Goal: Transaction & Acquisition: Download file/media

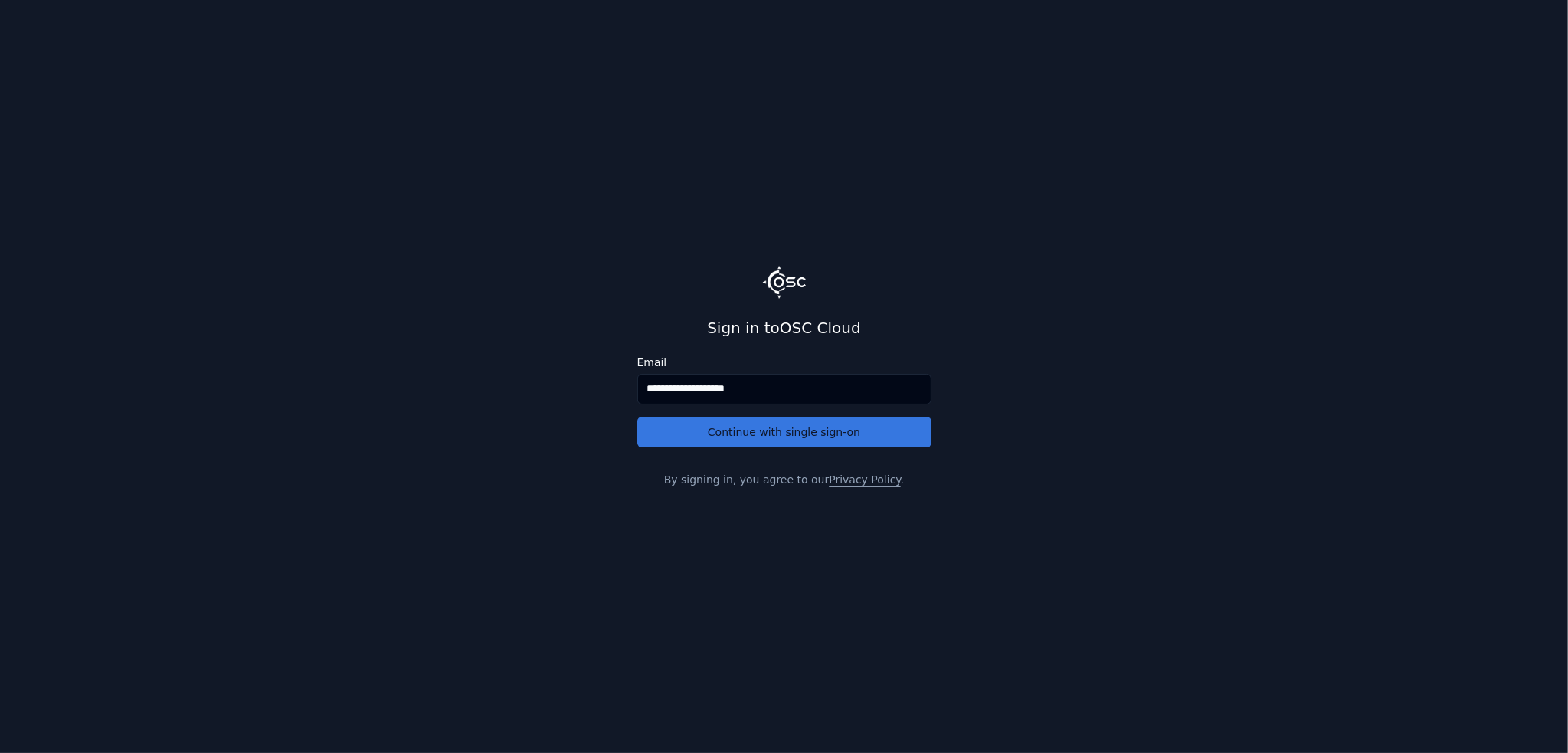
click at [685, 437] on button "Continue with single sign-on" at bounding box center [784, 432] width 294 height 31
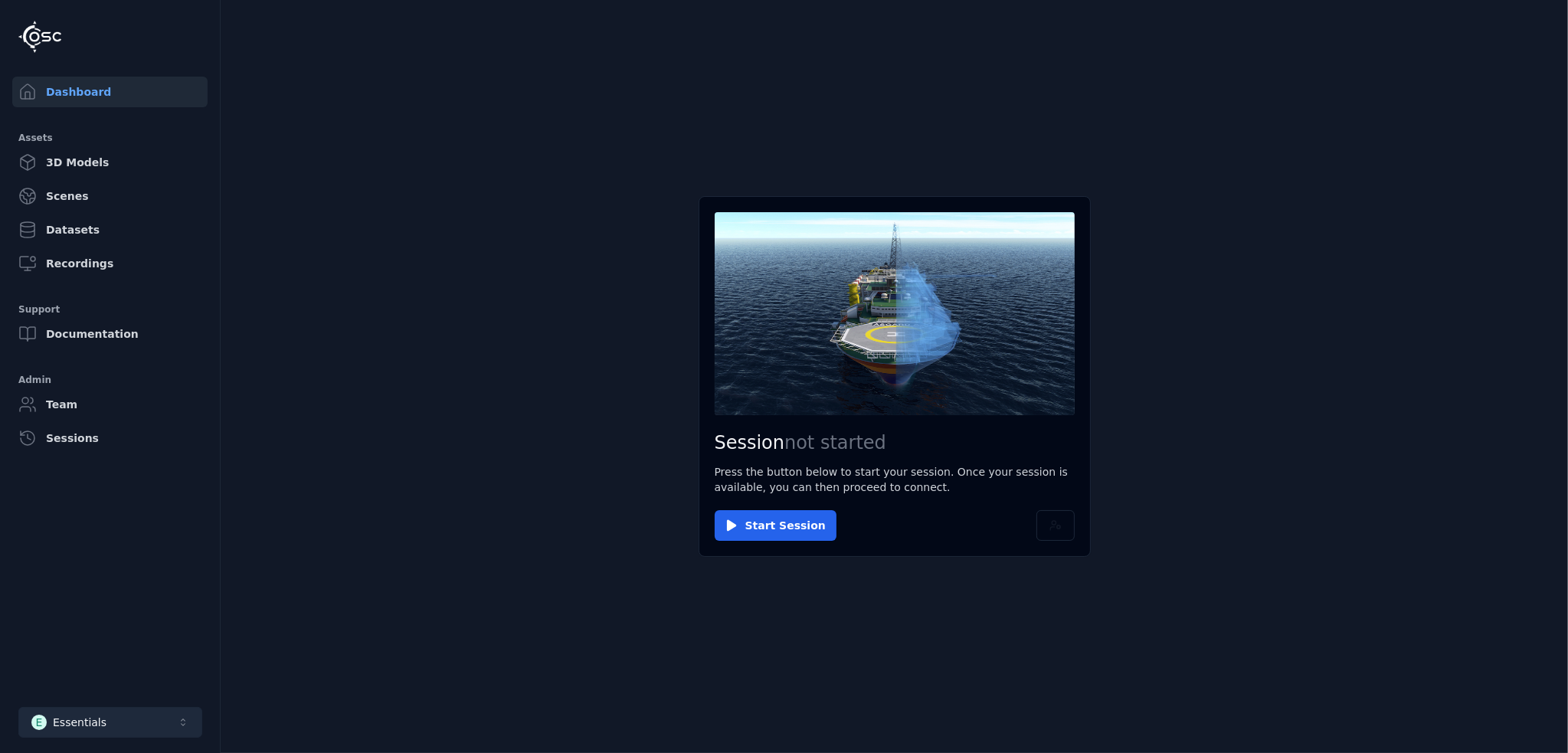
click at [93, 711] on button "E Essentials" at bounding box center [110, 722] width 184 height 31
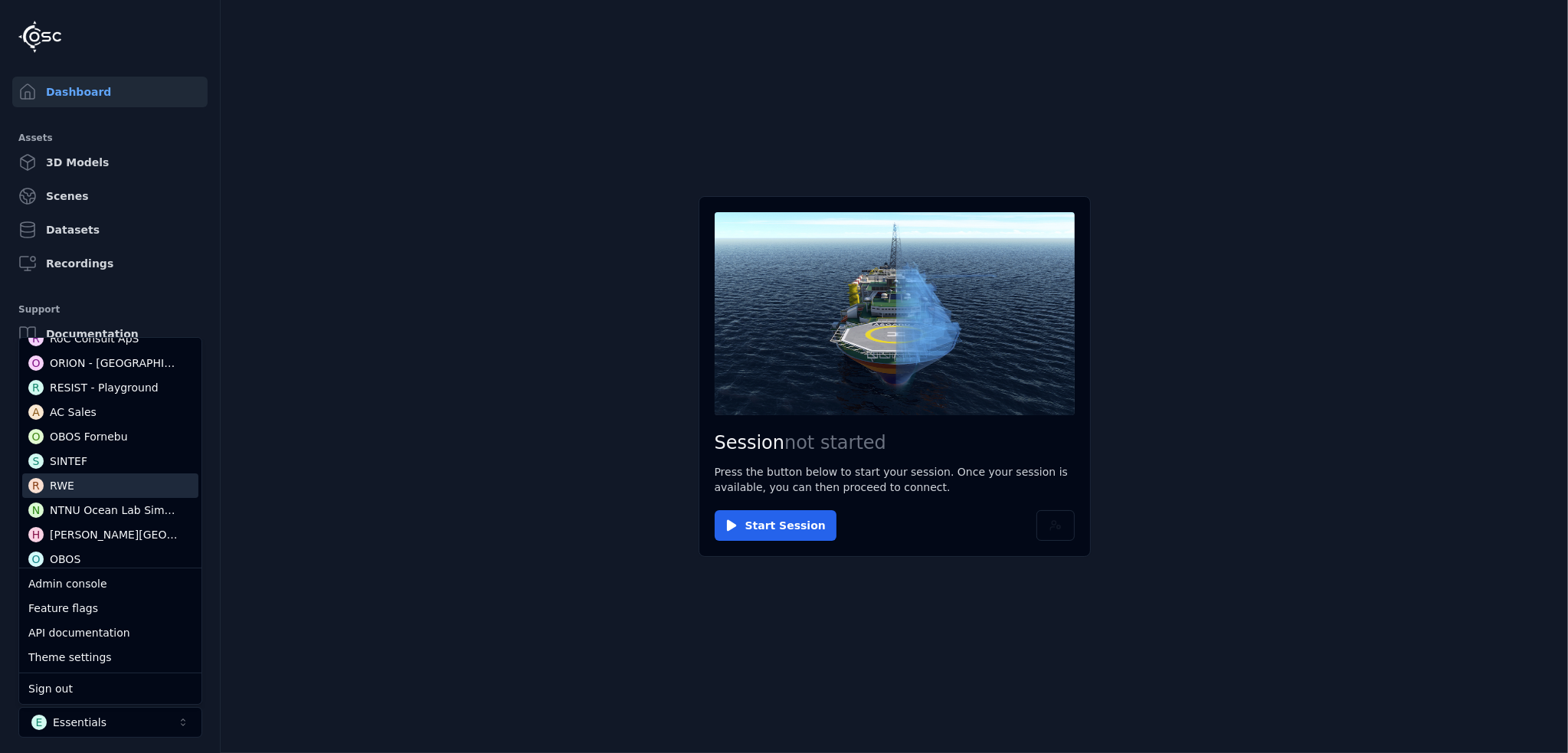
scroll to position [493, 0]
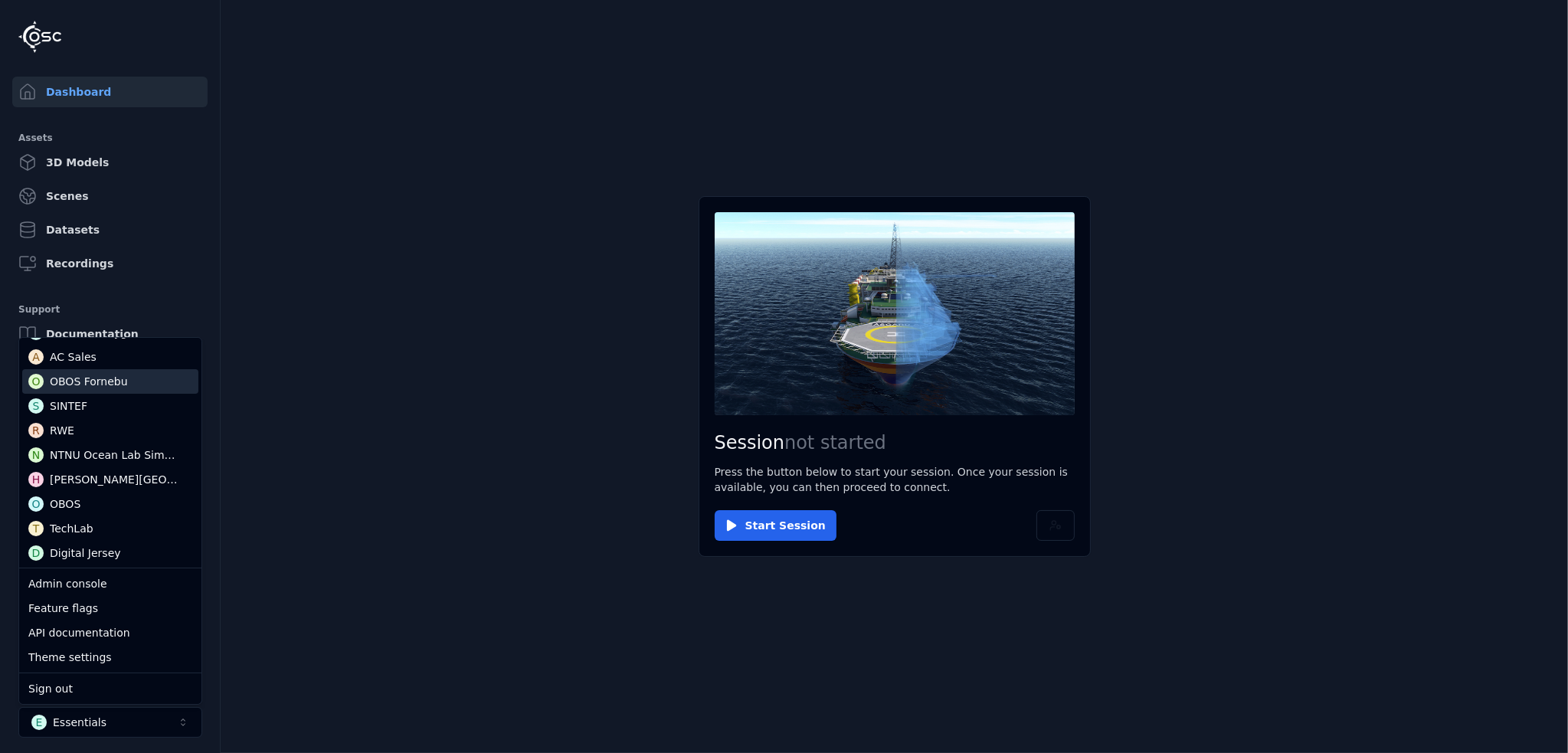
click at [112, 380] on div "OBOS Fornebu" at bounding box center [89, 382] width 78 height 16
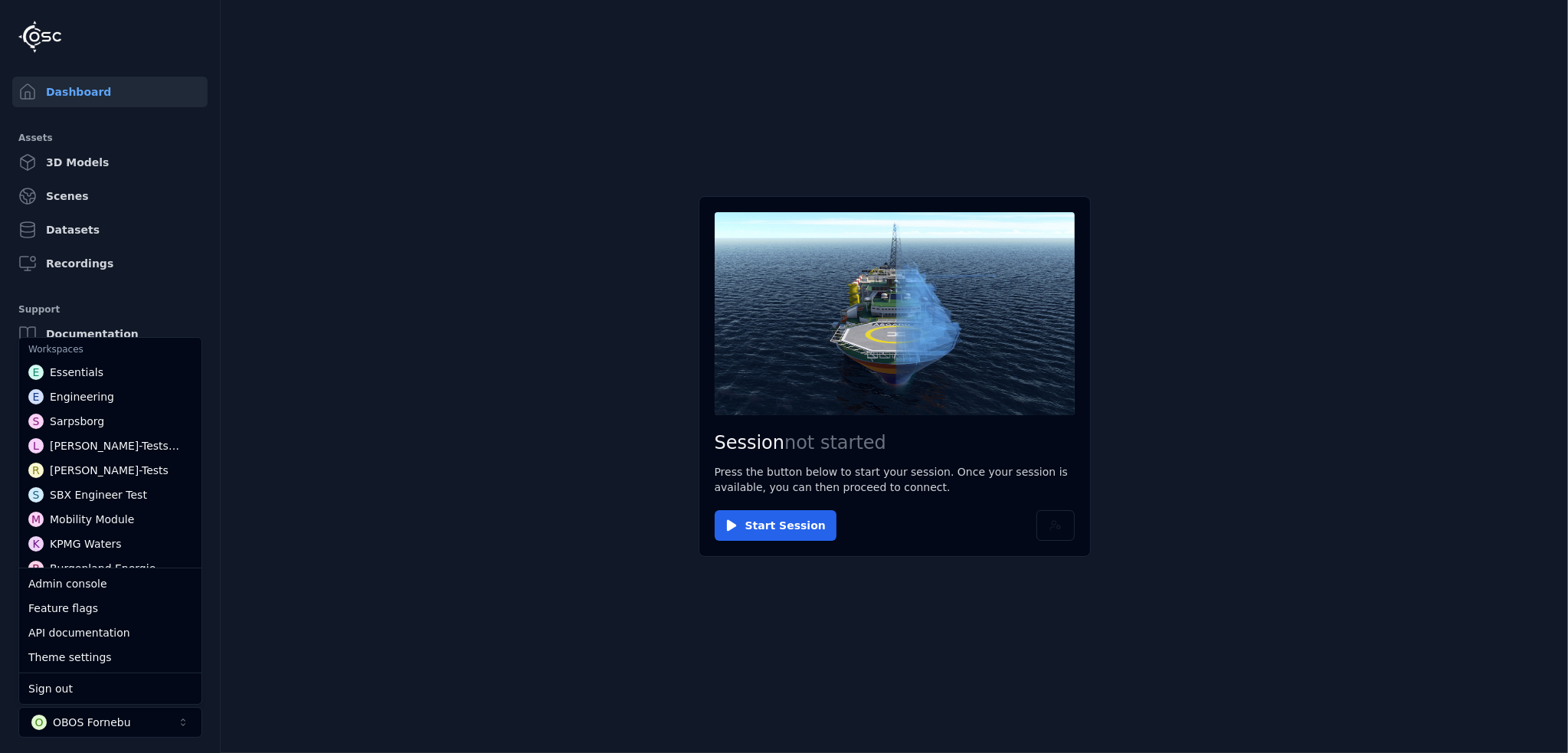
scroll to position [33, 0]
click at [409, 295] on main "Session not started Press the button below to start your session. Once your ses…" at bounding box center [894, 376] width 1347 height 753
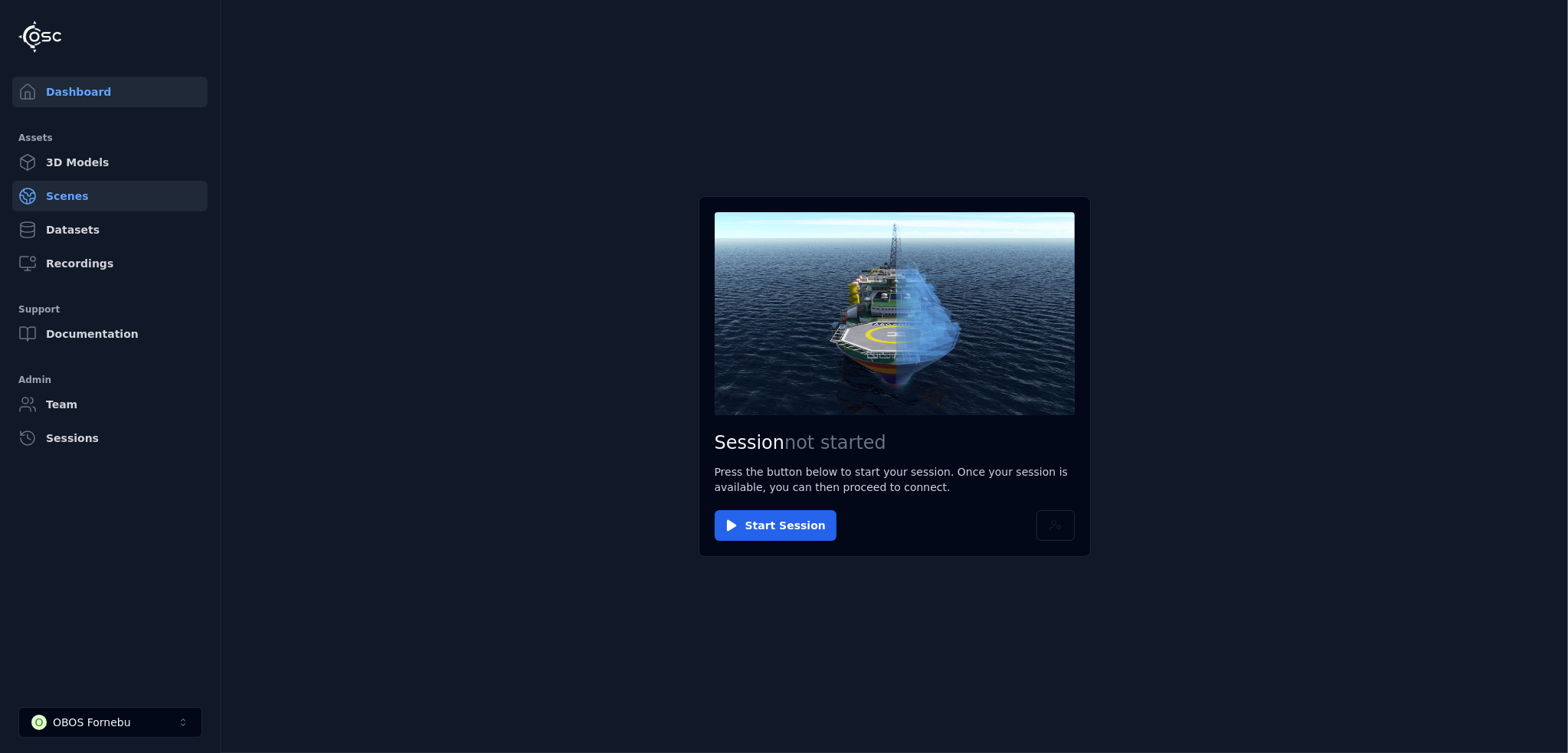
click at [73, 198] on link "Scenes" at bounding box center [110, 196] width 195 height 31
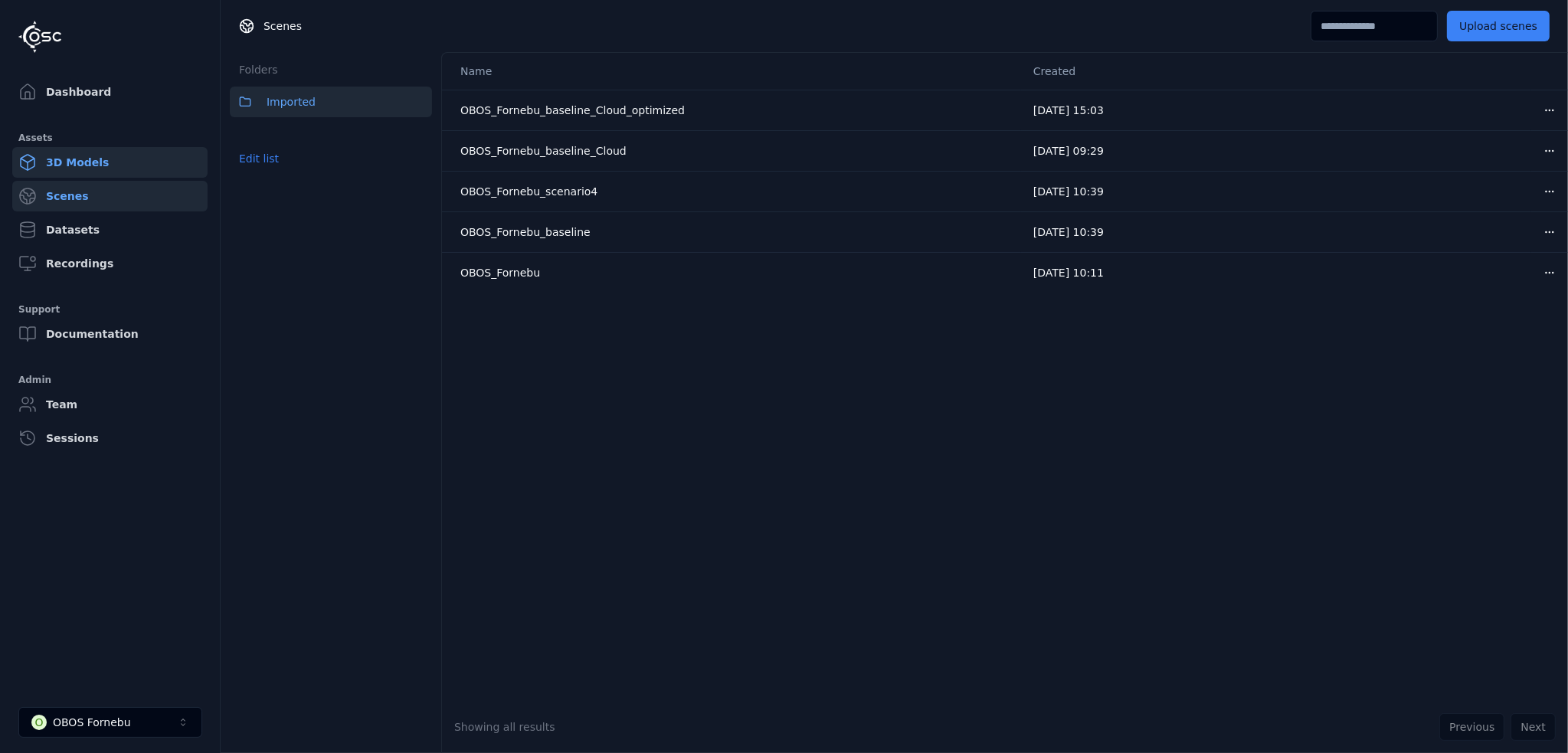
click at [71, 166] on link "3D Models" at bounding box center [110, 162] width 195 height 31
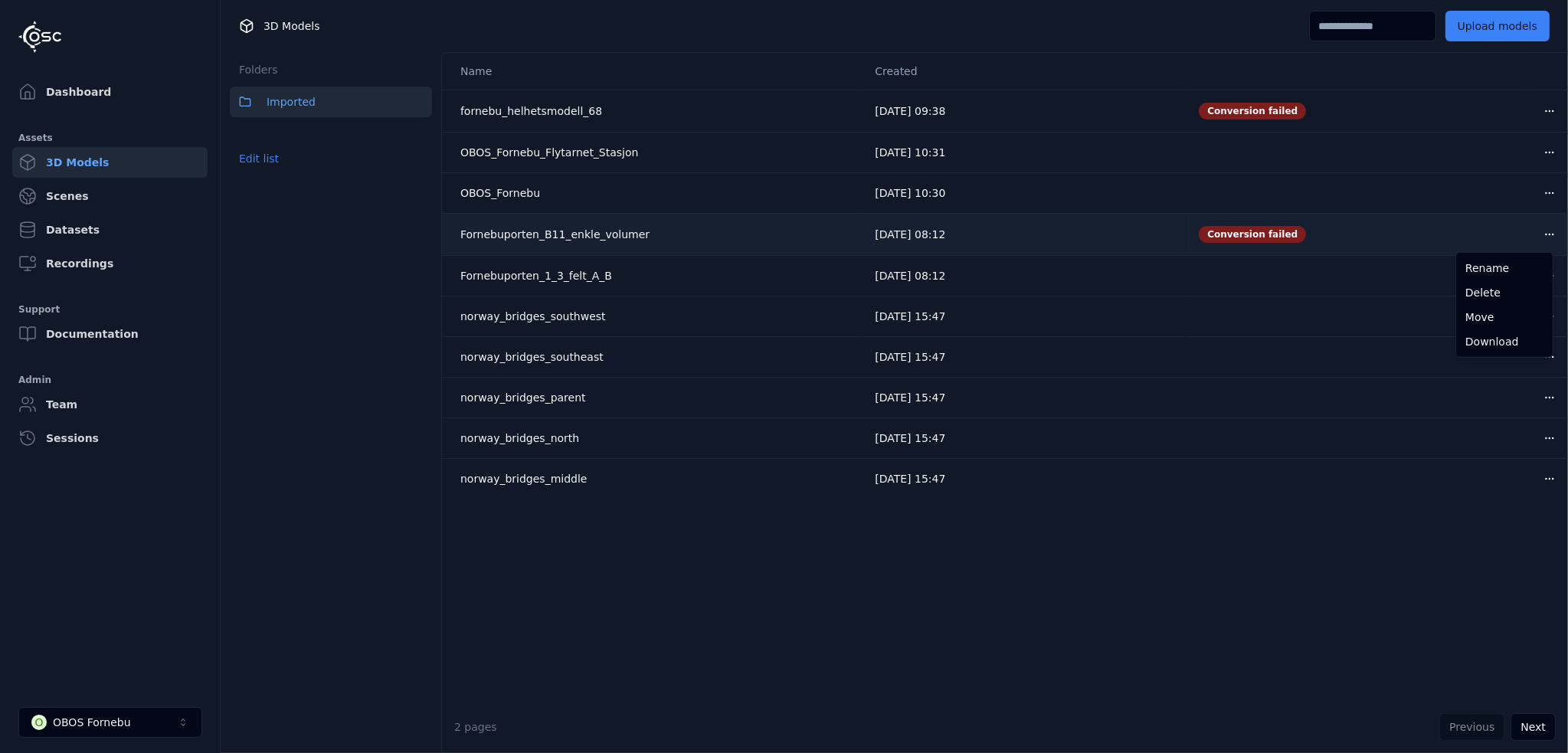
click at [1539, 235] on html "Dashboard Assets 3D Models Scenes Datasets Recordings Support Documentation Adm…" at bounding box center [784, 376] width 1568 height 753
click at [1497, 341] on div "Download" at bounding box center [1504, 342] width 90 height 24
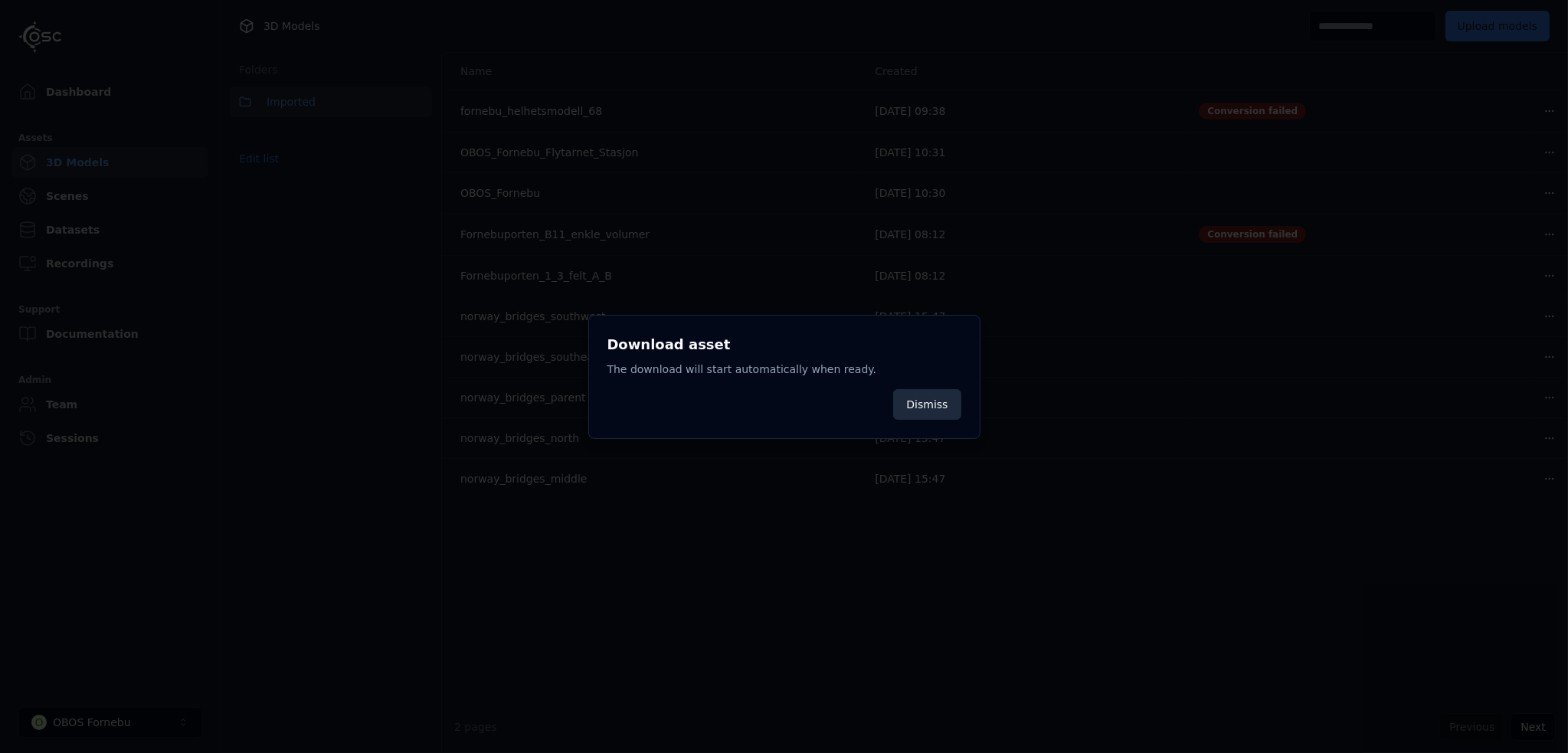
click at [932, 403] on button "Dismiss" at bounding box center [927, 404] width 68 height 31
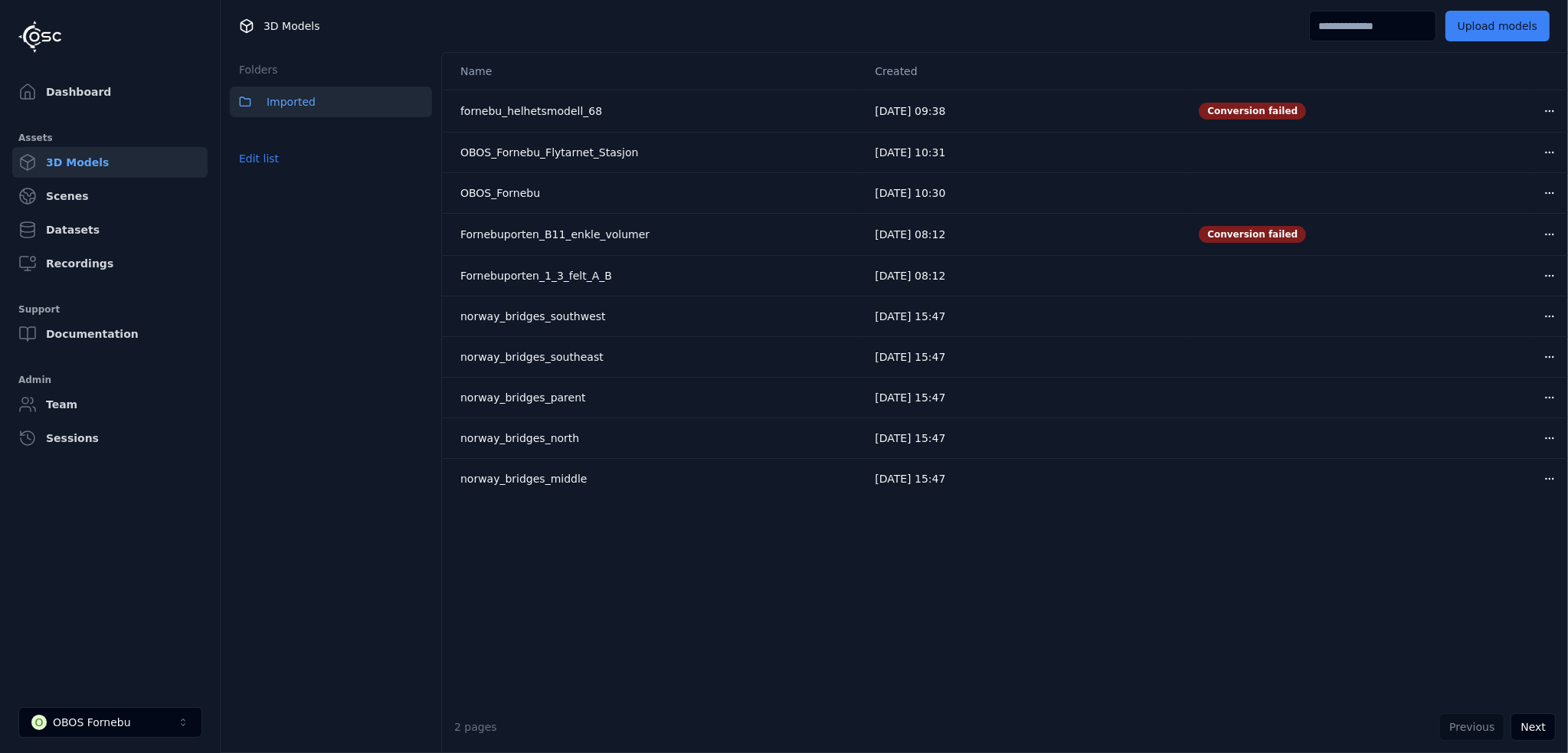
click at [1534, 274] on html "Dashboard Assets 3D Models Scenes Datasets Recordings Support Documentation Adm…" at bounding box center [784, 376] width 1568 height 753
click at [1485, 385] on div "Download" at bounding box center [1504, 383] width 90 height 24
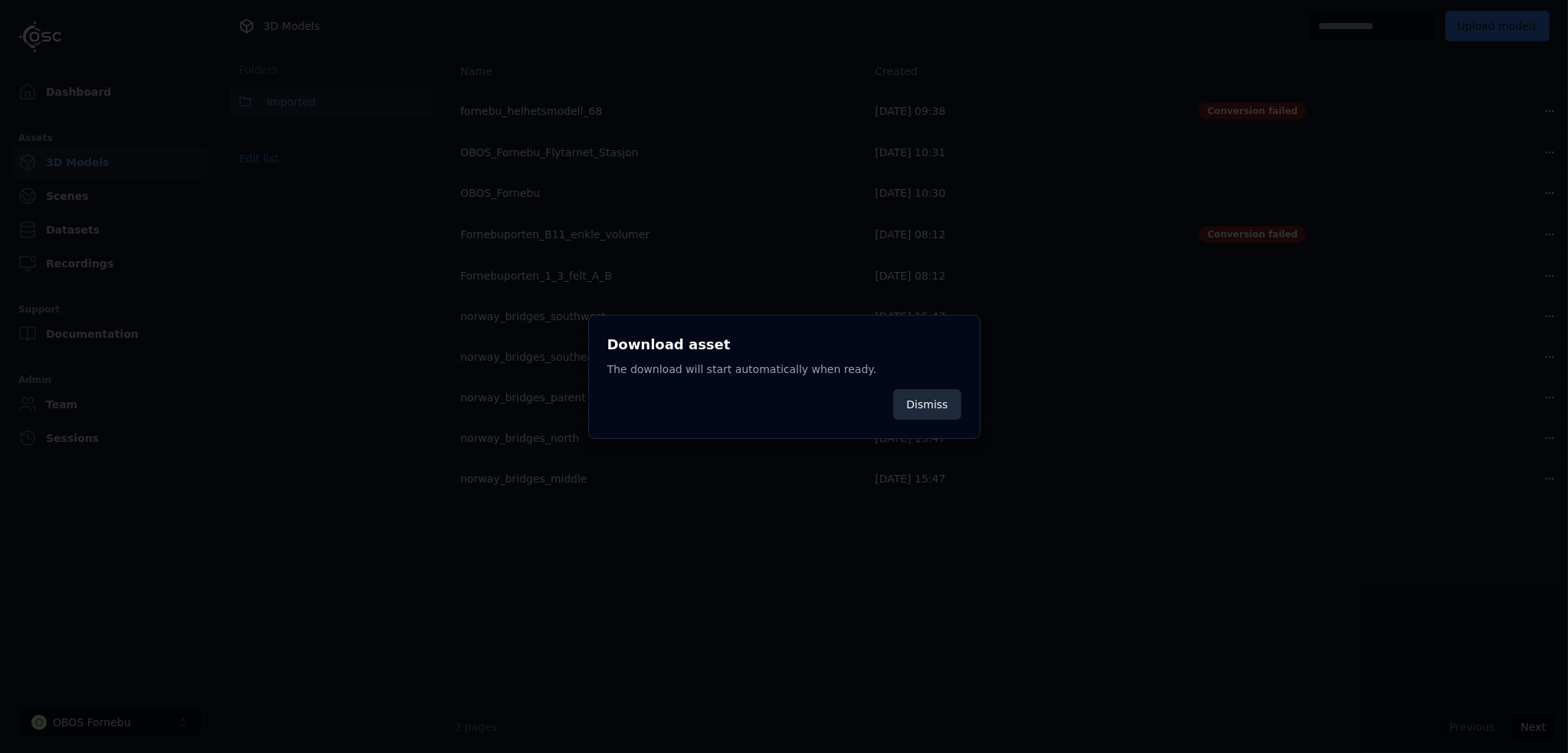
click at [934, 407] on button "Dismiss" at bounding box center [927, 404] width 68 height 31
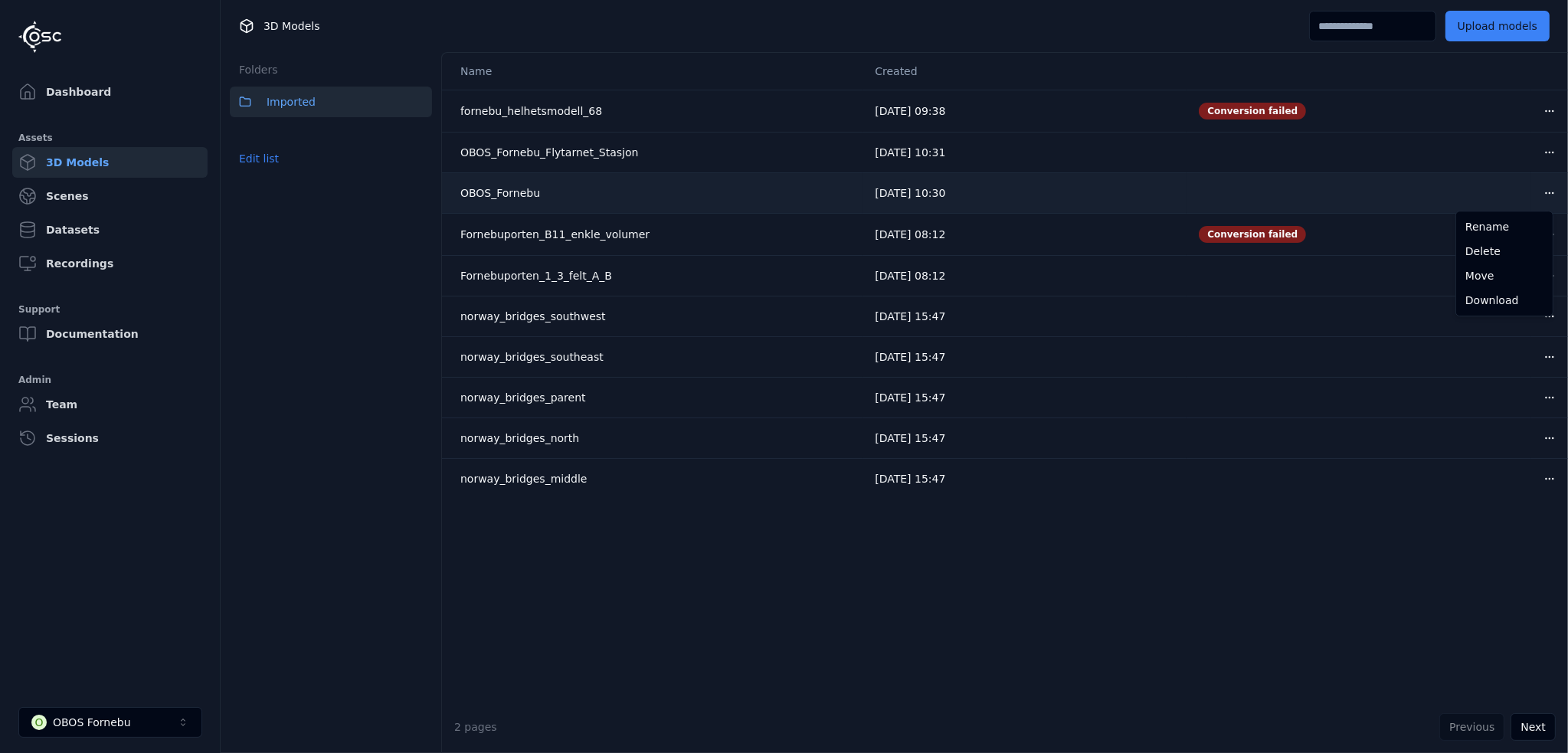
click at [1534, 191] on html "Dashboard Assets 3D Models Scenes Datasets Recordings Support Documentation Adm…" at bounding box center [784, 376] width 1568 height 753
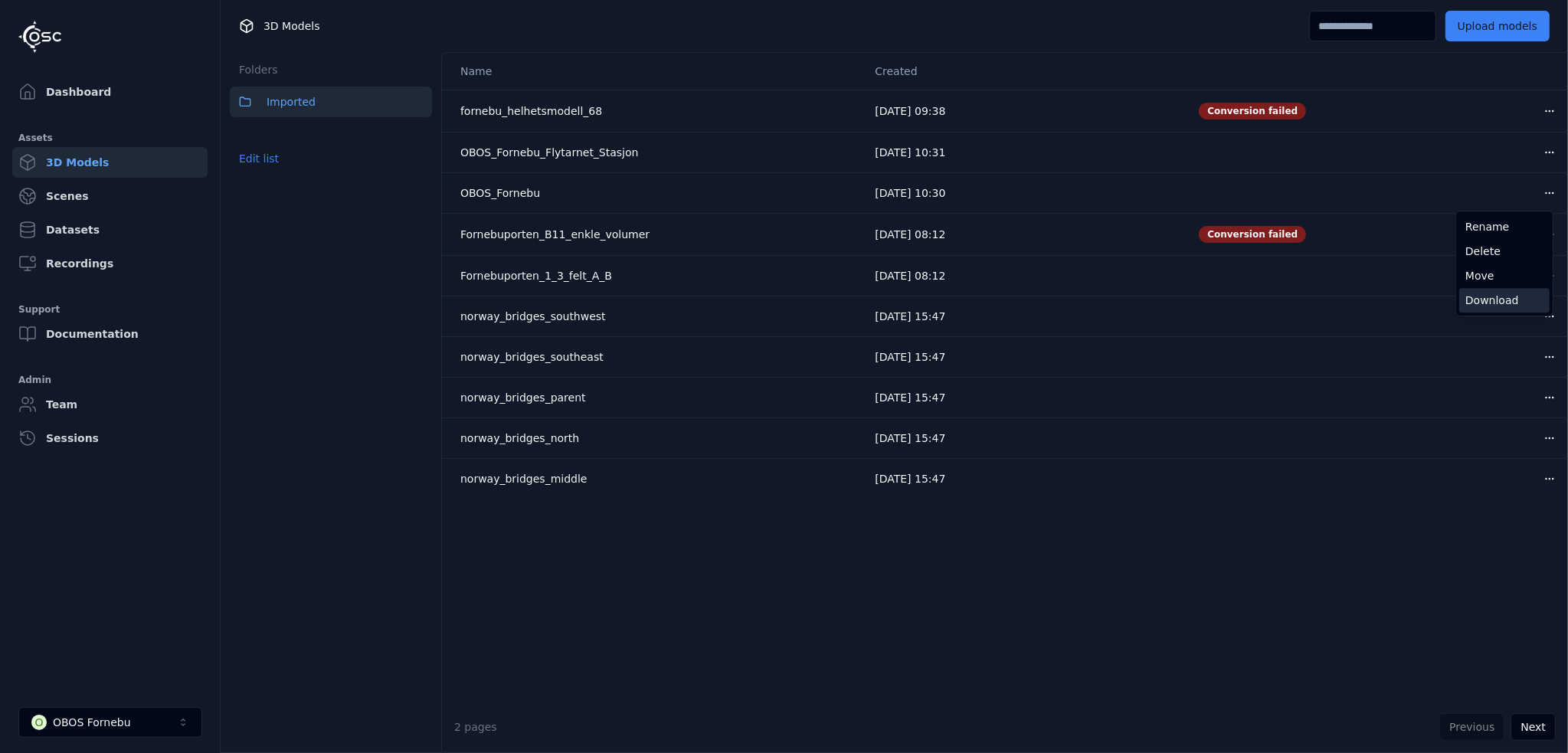
click at [1484, 299] on div "Download" at bounding box center [1504, 300] width 90 height 24
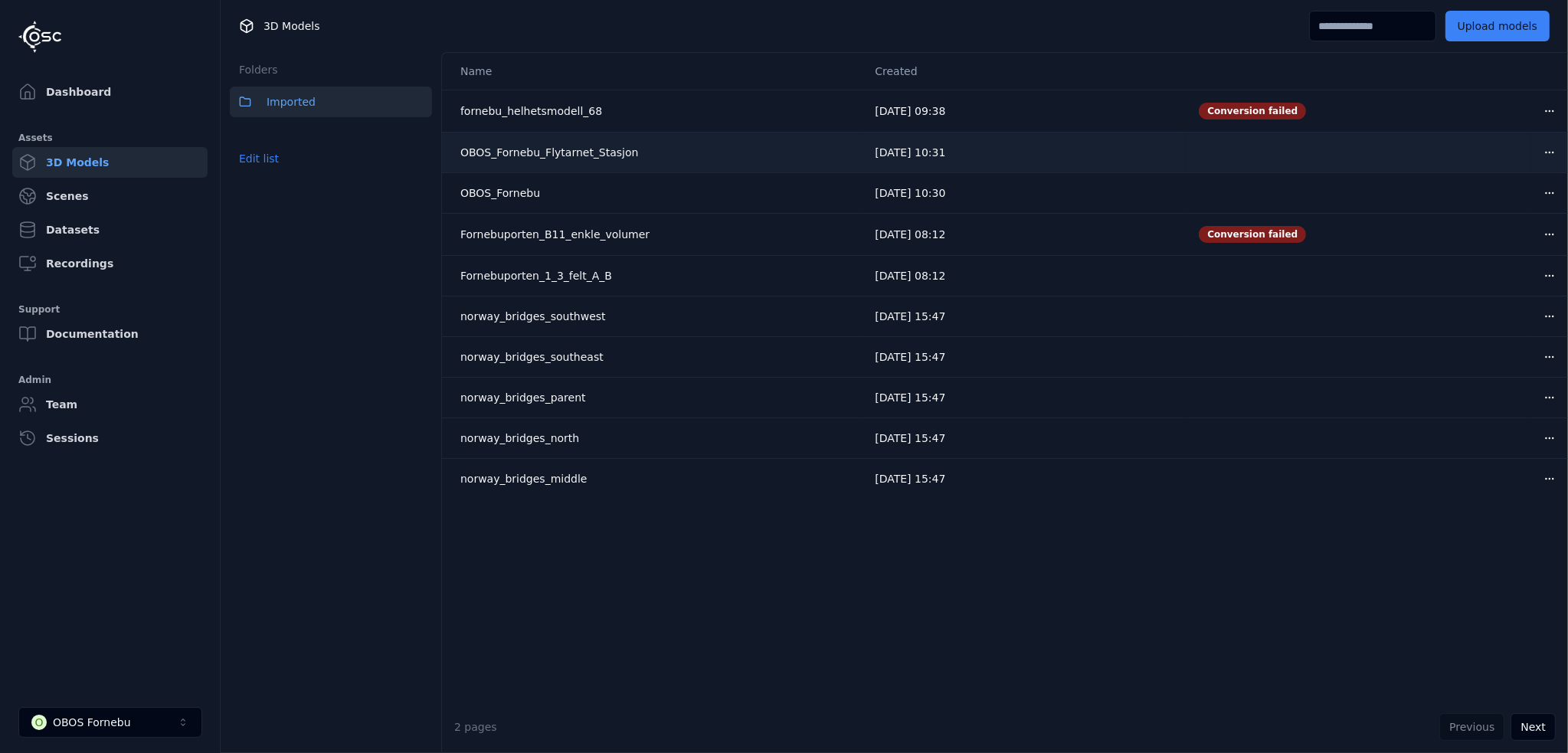
click at [1537, 149] on html "Dashboard Assets 3D Models Scenes Datasets Recordings Support Documentation Adm…" at bounding box center [784, 376] width 1568 height 753
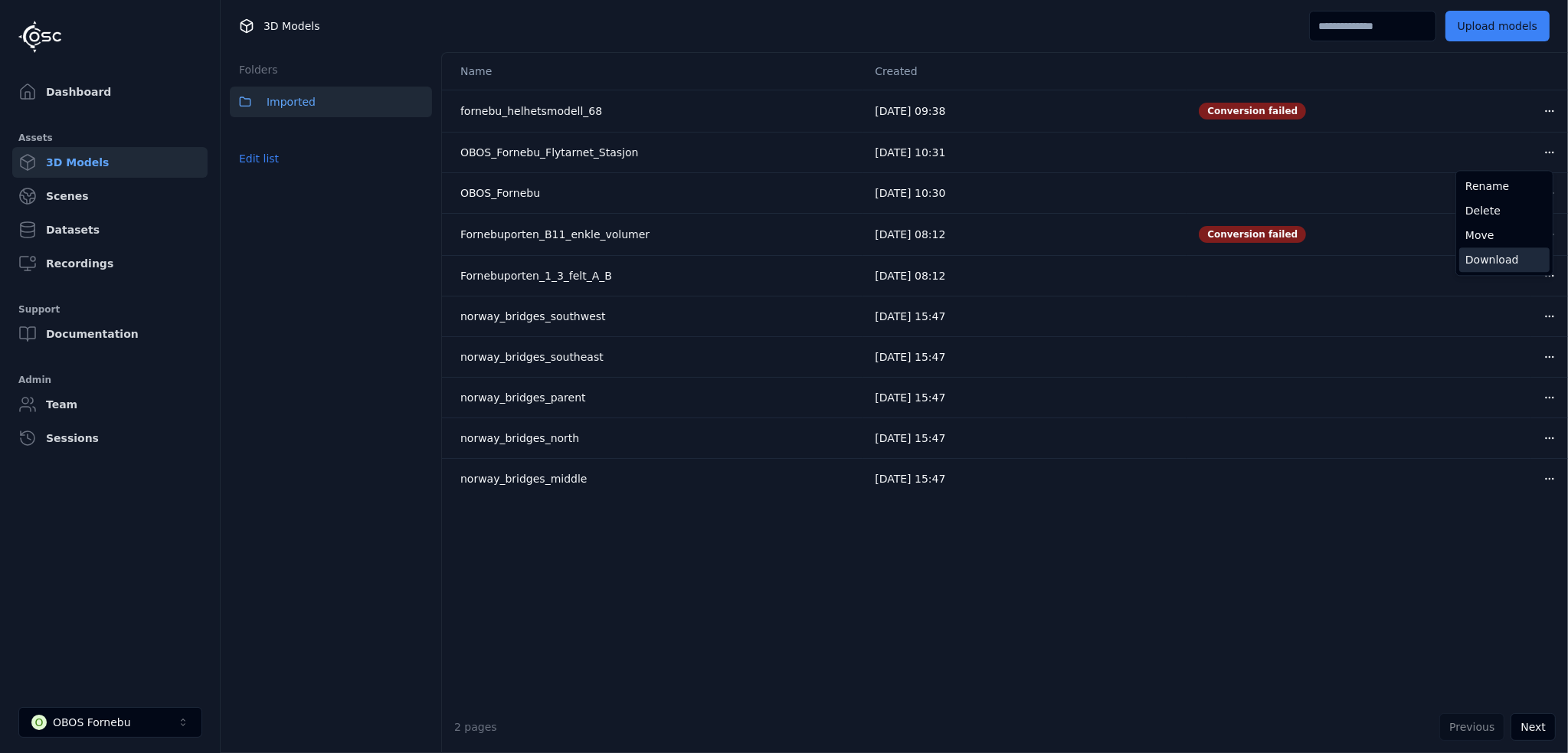
click at [1491, 258] on div "Download" at bounding box center [1504, 259] width 90 height 24
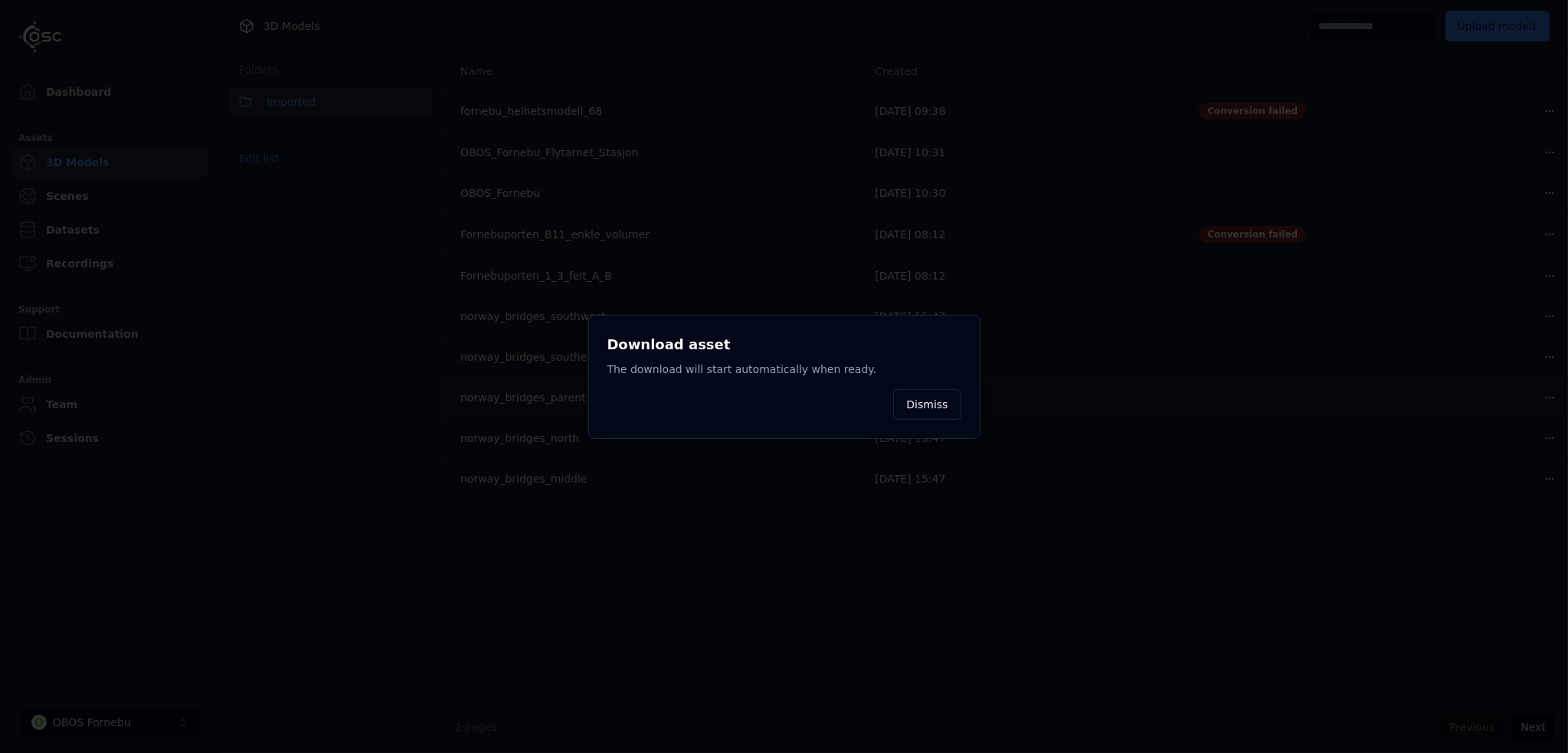
click at [917, 407] on button "Dismiss" at bounding box center [927, 404] width 68 height 31
